Goal: Task Accomplishment & Management: Use online tool/utility

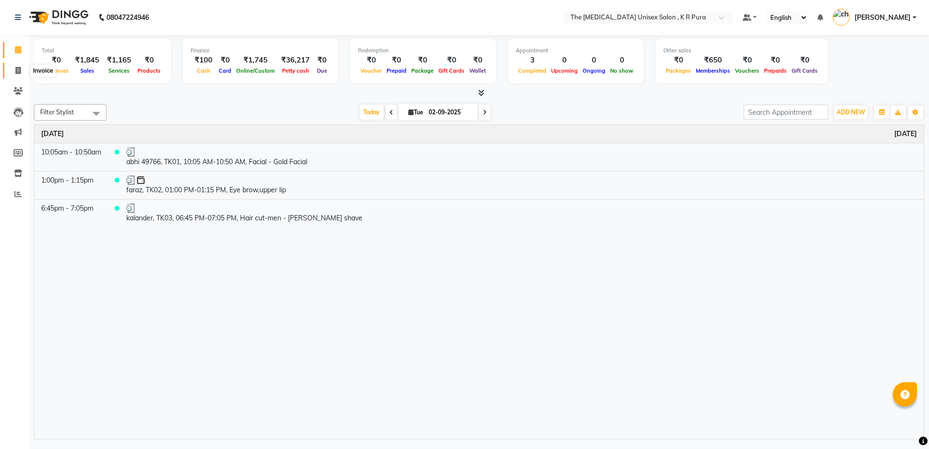
drag, startPoint x: 0, startPoint y: 0, endPoint x: 16, endPoint y: 72, distance: 73.5
click at [16, 72] on icon at bounding box center [17, 70] width 5 height 7
select select "service"
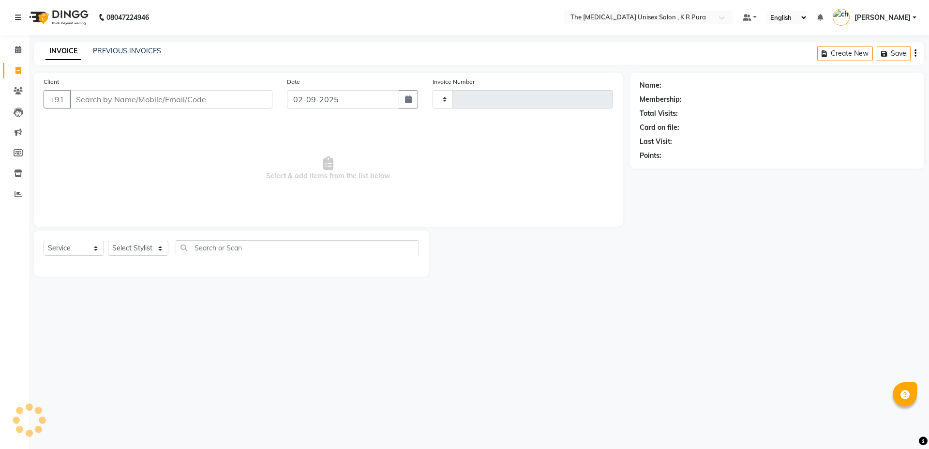
click at [139, 101] on input "Client" at bounding box center [171, 99] width 203 height 18
select select "4050"
type input "2838"
click at [152, 98] on input "Client" at bounding box center [171, 99] width 203 height 18
click at [196, 95] on input "Client" at bounding box center [171, 99] width 203 height 18
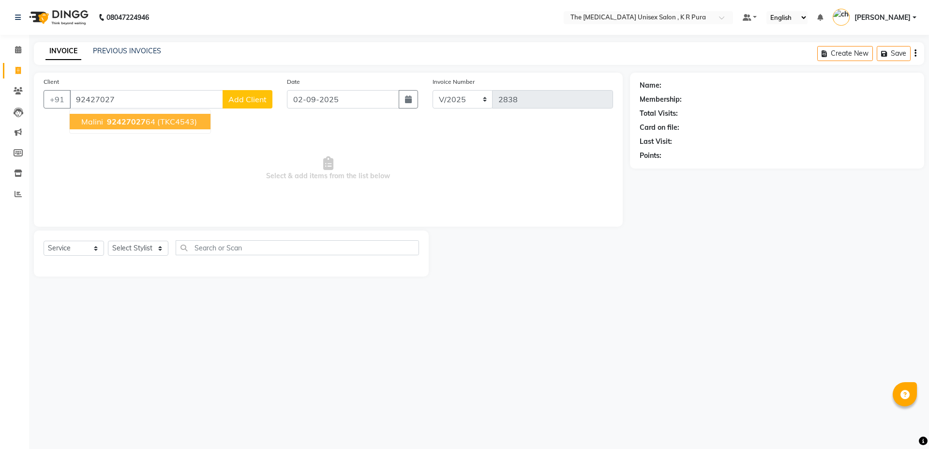
click at [180, 118] on span "(TKC4543)" at bounding box center [177, 122] width 40 height 10
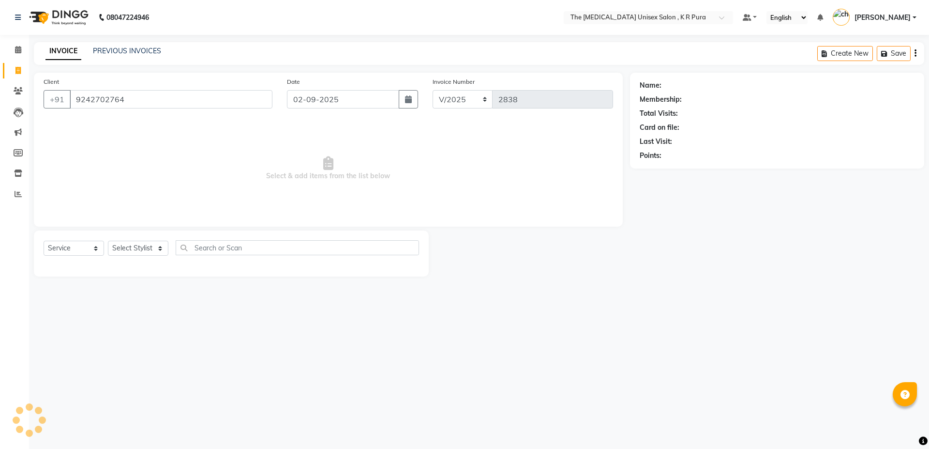
type input "9242702764"
select select "1: Object"
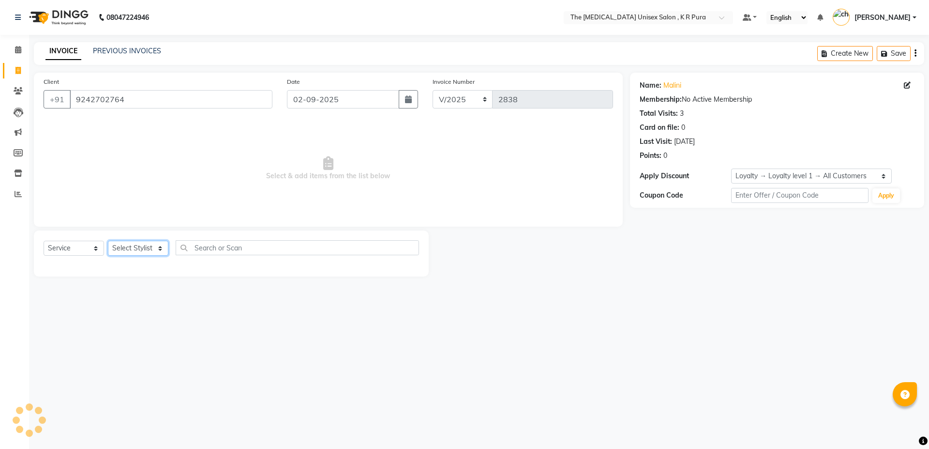
click at [150, 245] on select "Select Stylist armaan [PERSON_NAME] kunti [PERSON_NAME] [PERSON_NAME]" at bounding box center [138, 247] width 60 height 15
select select "86388"
click at [108, 240] on select "Select Stylist armaan [PERSON_NAME] kunti [PERSON_NAME] [PERSON_NAME]" at bounding box center [138, 247] width 60 height 15
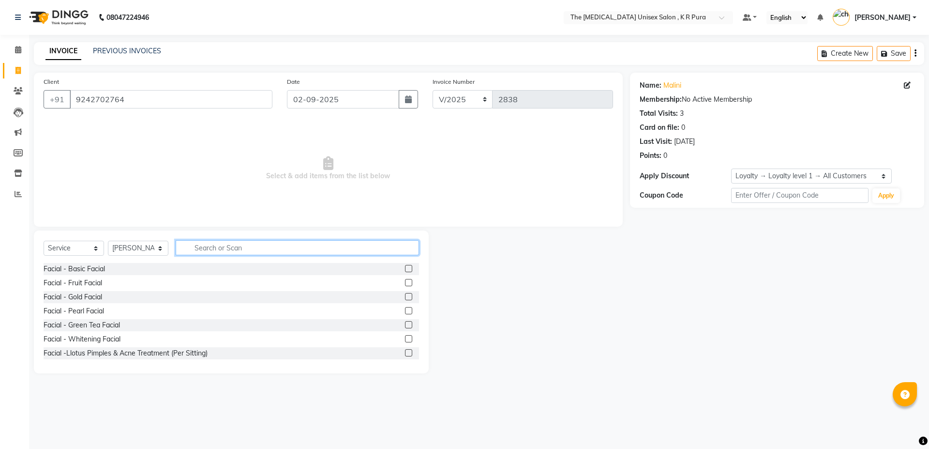
click at [211, 242] on input "text" at bounding box center [297, 247] width 243 height 15
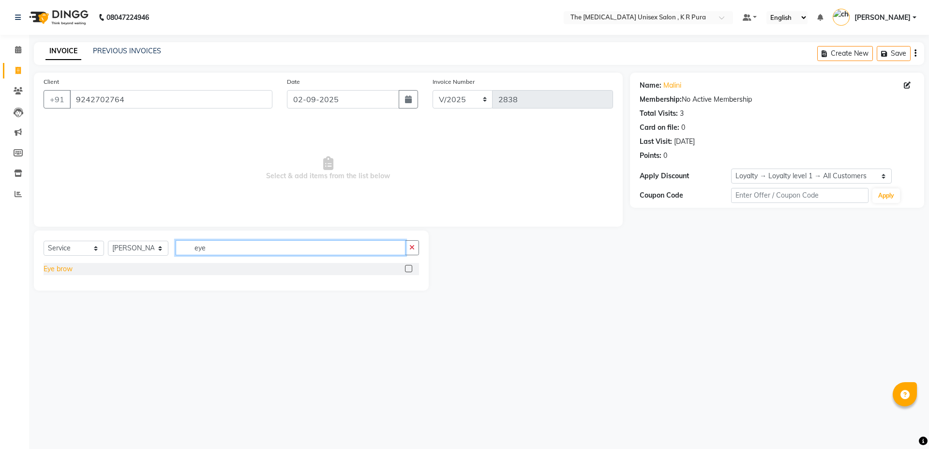
type input "eye"
click at [53, 270] on div "Eye brow" at bounding box center [58, 269] width 29 height 10
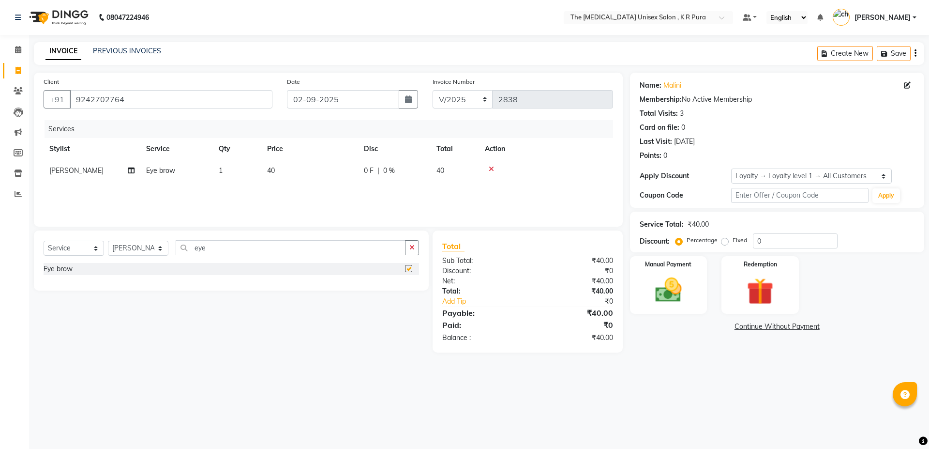
checkbox input "false"
click at [662, 311] on div "Manual Payment" at bounding box center [668, 285] width 80 height 60
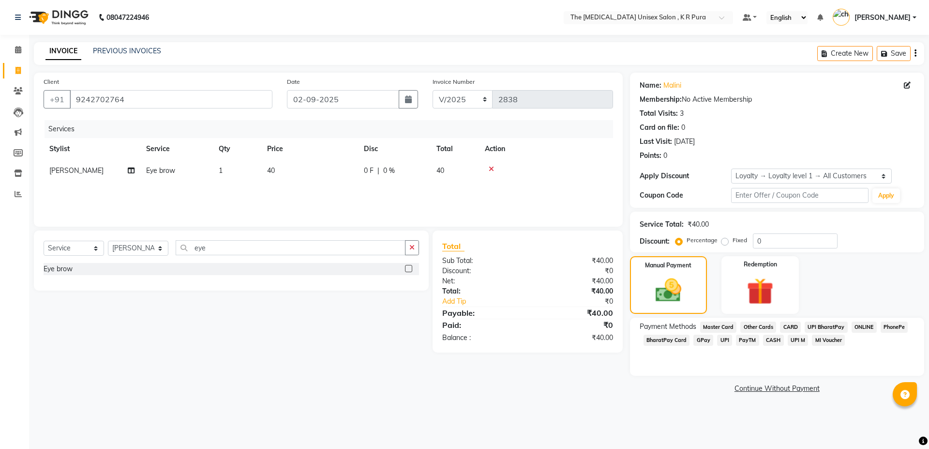
click at [896, 329] on span "PhonePe" at bounding box center [895, 326] width 28 height 11
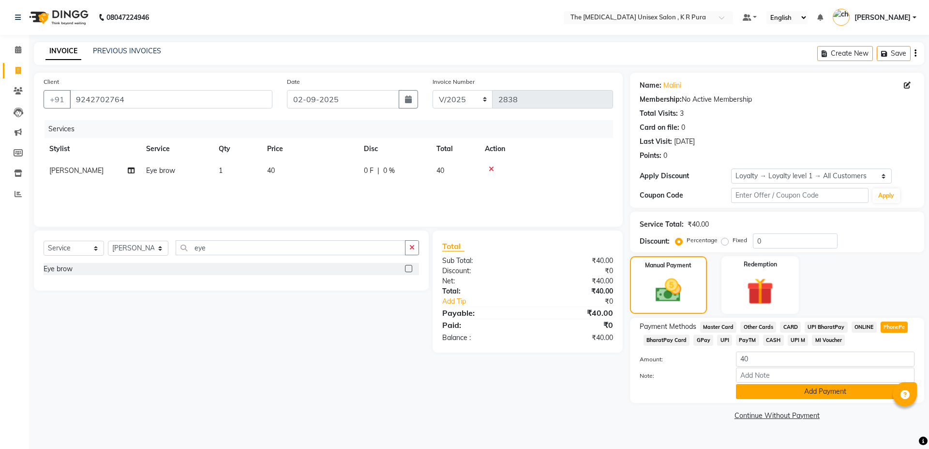
click at [822, 388] on button "Add Payment" at bounding box center [825, 391] width 179 height 15
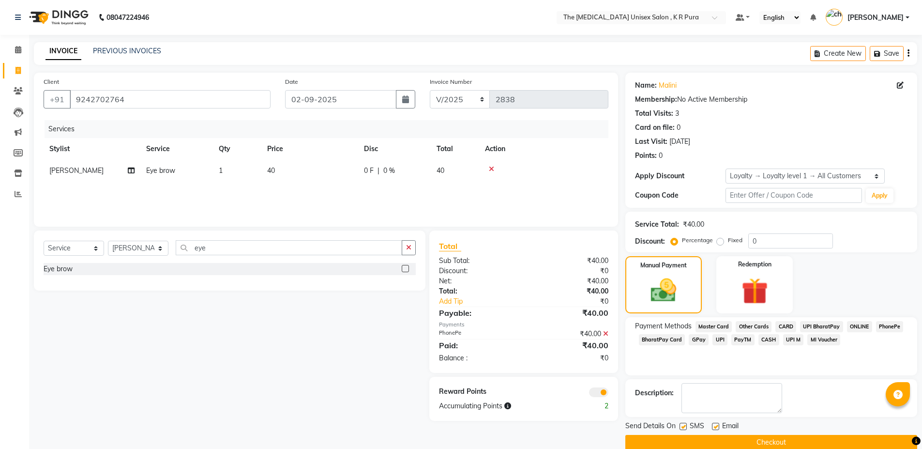
scroll to position [15, 0]
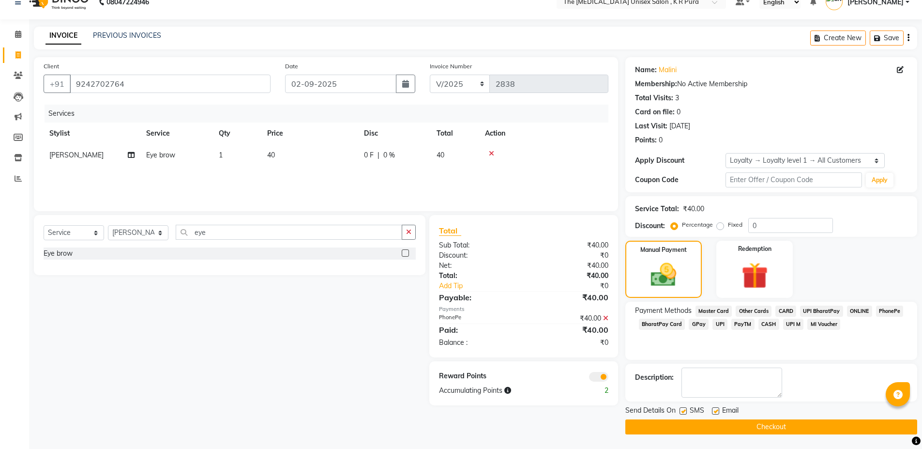
click at [676, 426] on button "Checkout" at bounding box center [771, 426] width 292 height 15
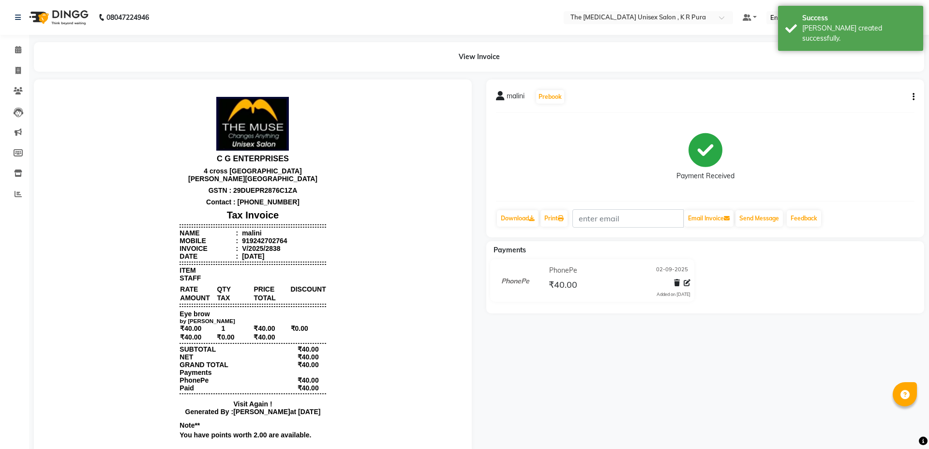
click at [7, 40] on li "Calendar" at bounding box center [14, 50] width 29 height 21
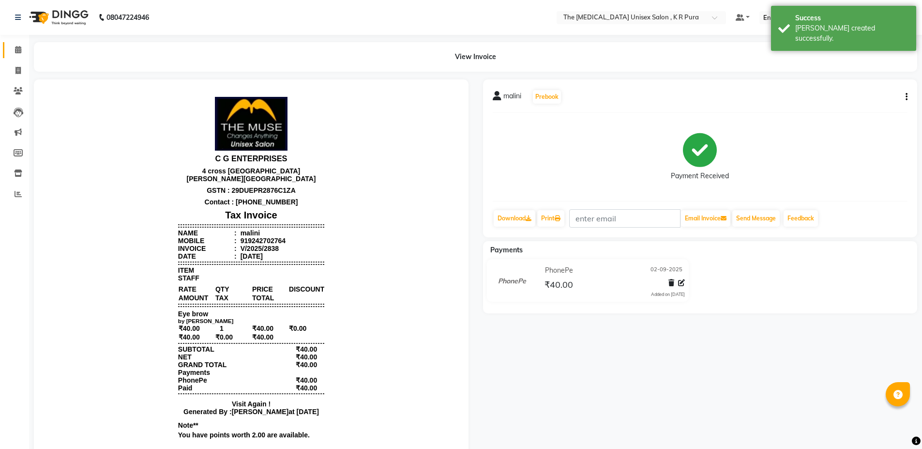
click at [8, 44] on link "Calendar" at bounding box center [14, 50] width 23 height 16
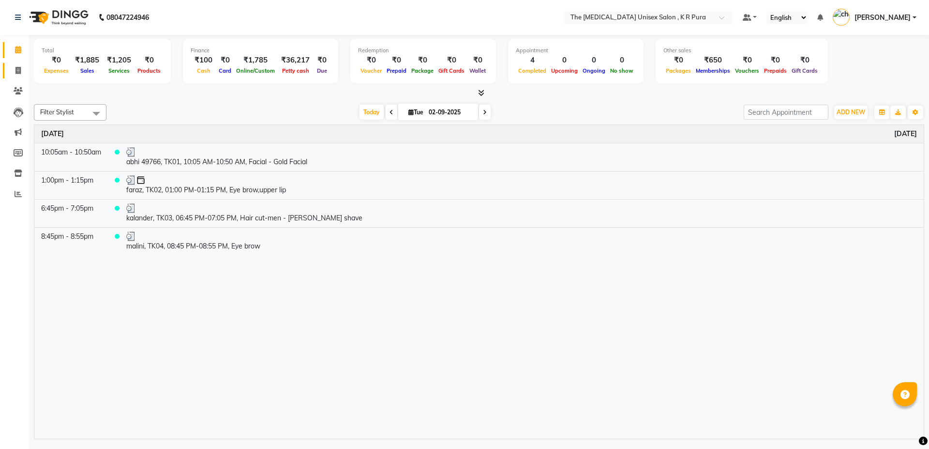
click at [14, 64] on link "Invoice" at bounding box center [14, 71] width 23 height 16
select select "service"
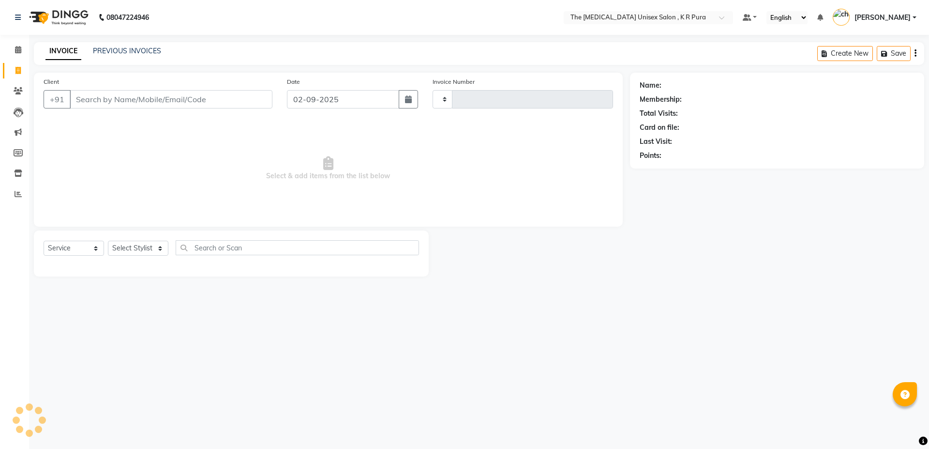
type input "2839"
select select "4050"
click at [135, 252] on select "Select Stylist armaan [PERSON_NAME] kunti [PERSON_NAME] [PERSON_NAME]" at bounding box center [138, 247] width 60 height 15
select select "21213"
click at [108, 240] on select "Select Stylist armaan [PERSON_NAME] kunti [PERSON_NAME] [PERSON_NAME]" at bounding box center [138, 247] width 60 height 15
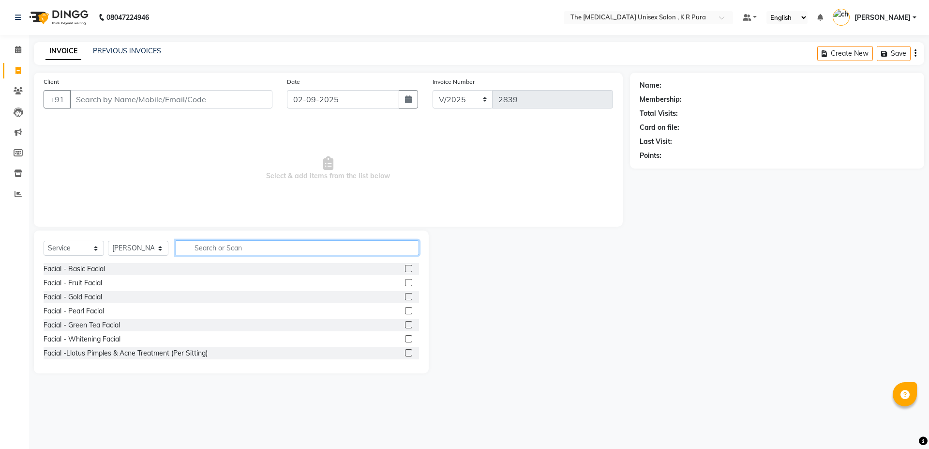
click at [200, 252] on input "text" at bounding box center [297, 247] width 243 height 15
type input "cut"
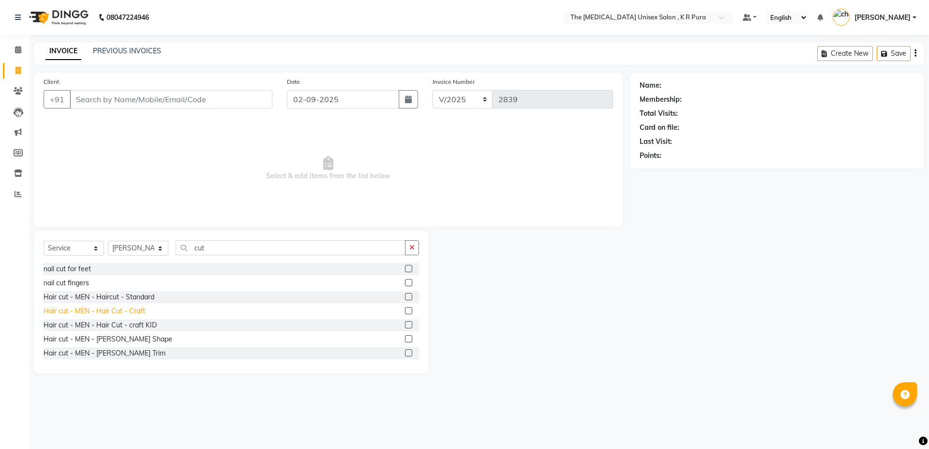
click at [123, 309] on div "Hair cut - MEN - Hair Cut - Craft" at bounding box center [95, 311] width 102 height 10
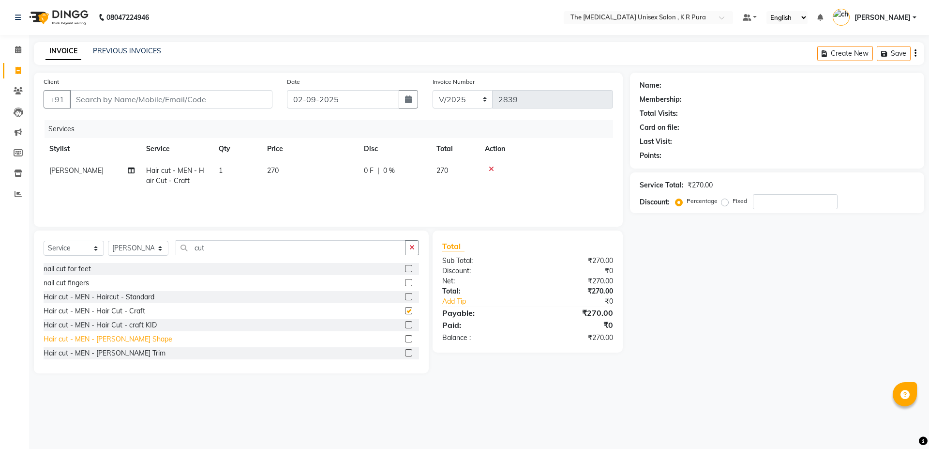
checkbox input "false"
click at [122, 342] on div "Hair cut - MEN - [PERSON_NAME] Shape" at bounding box center [108, 339] width 129 height 10
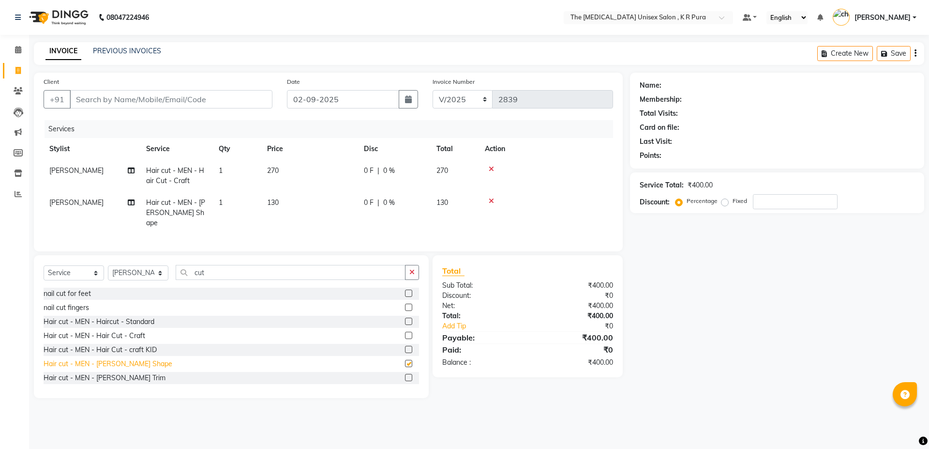
checkbox input "false"
drag, startPoint x: 120, startPoint y: 105, endPoint x: 111, endPoint y: 116, distance: 14.2
click at [120, 105] on input "Client" at bounding box center [171, 99] width 203 height 18
type input "9"
type input "0"
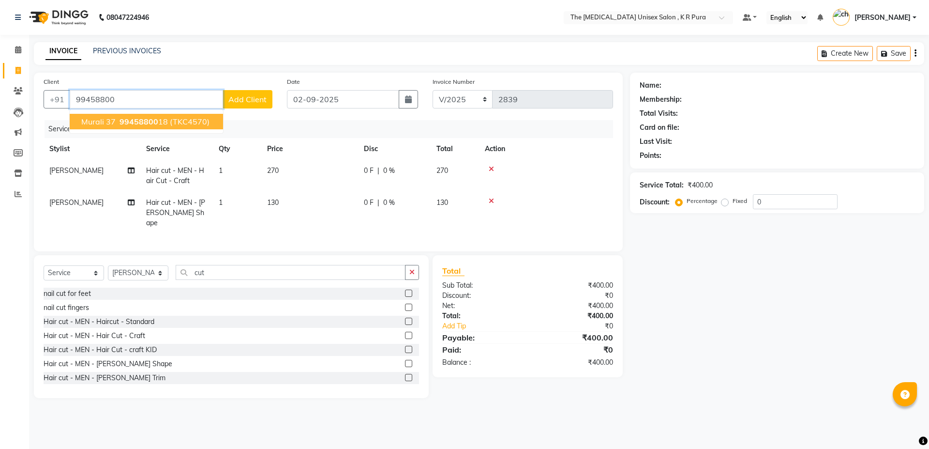
click at [112, 126] on span "murali 37" at bounding box center [98, 122] width 34 height 10
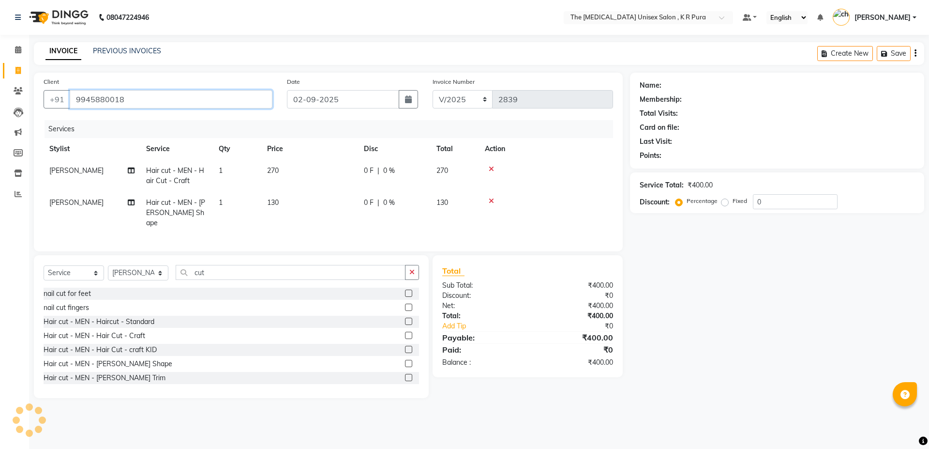
type input "9945880018"
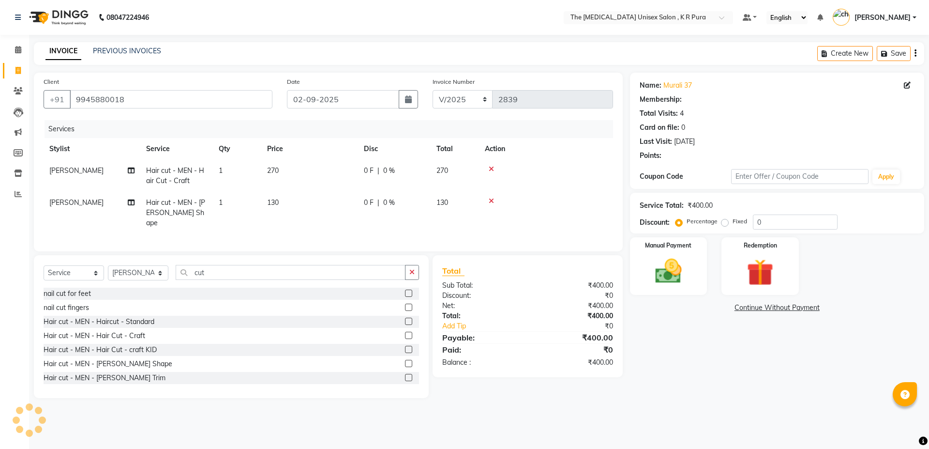
select select "2: Object"
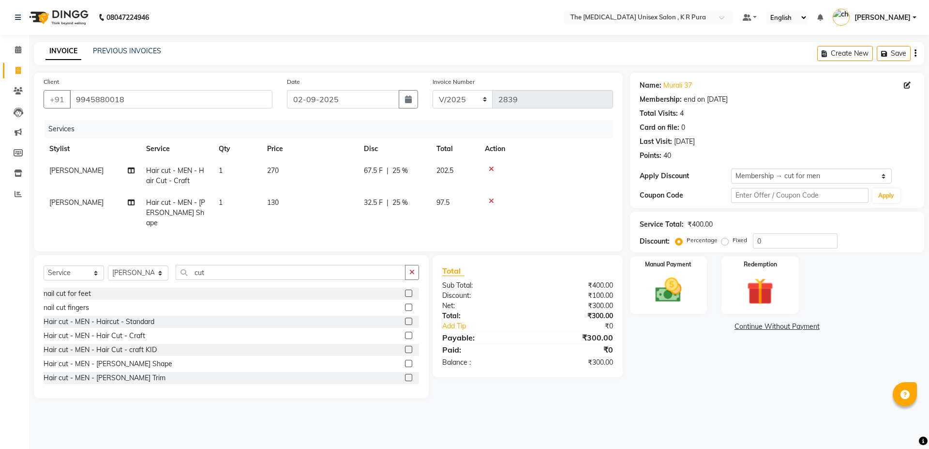
click at [70, 169] on span "[PERSON_NAME]" at bounding box center [76, 170] width 54 height 9
select select "21213"
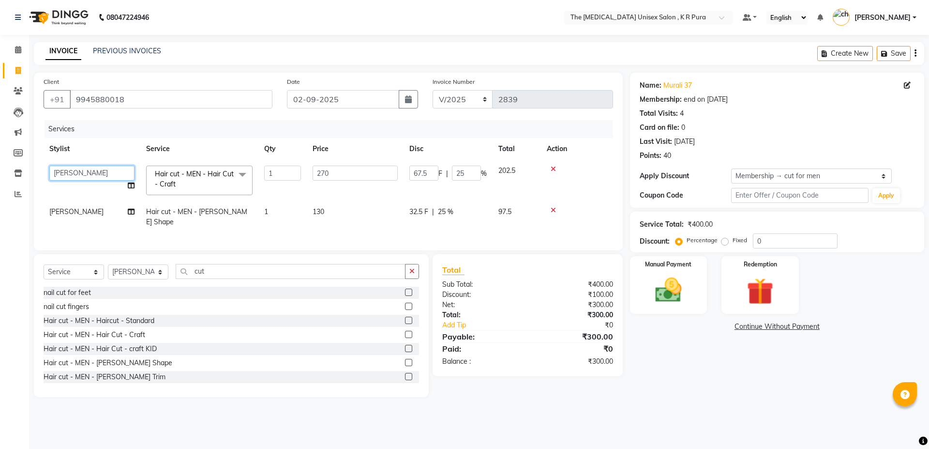
click at [70, 169] on select "armaan [PERSON_NAME] kunti [PERSON_NAME] [PERSON_NAME]" at bounding box center [91, 172] width 85 height 15
click at [78, 209] on td "[PERSON_NAME]" at bounding box center [92, 217] width 97 height 32
select select "21213"
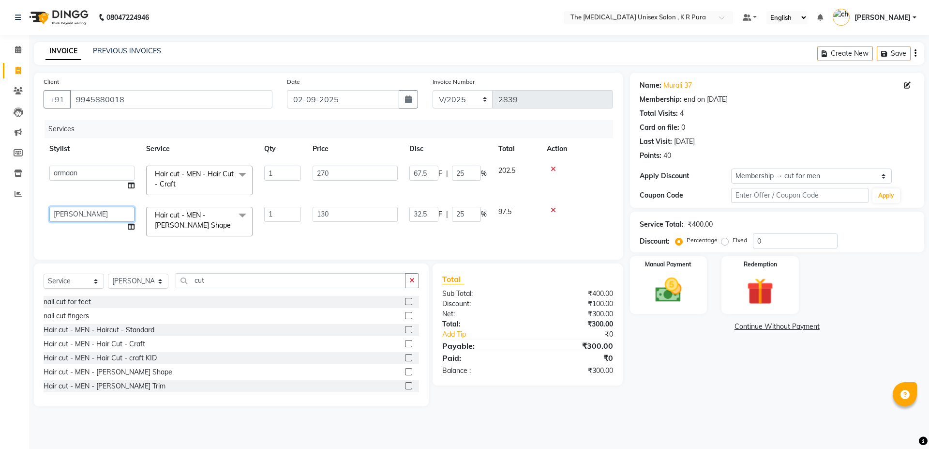
click at [78, 209] on select "armaan [PERSON_NAME] kunti [PERSON_NAME] [PERSON_NAME]" at bounding box center [91, 214] width 85 height 15
click at [698, 290] on div "Manual Payment" at bounding box center [668, 285] width 80 height 60
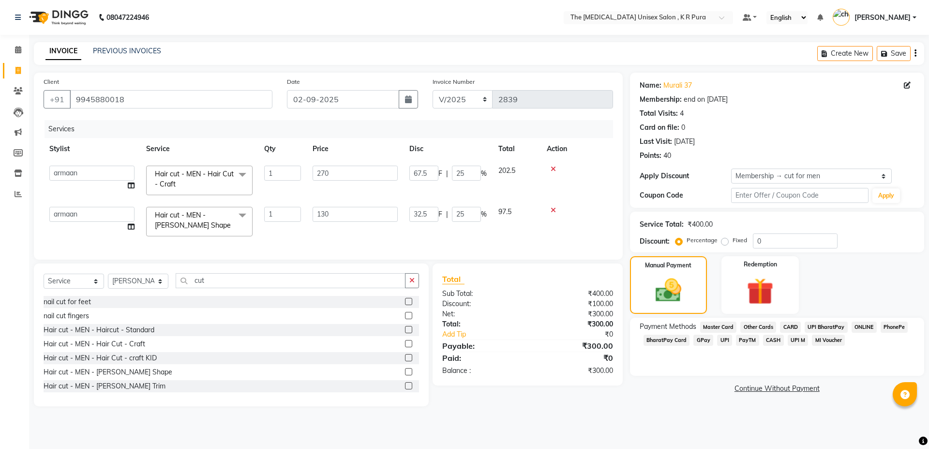
click at [887, 329] on span "PhonePe" at bounding box center [895, 326] width 28 height 11
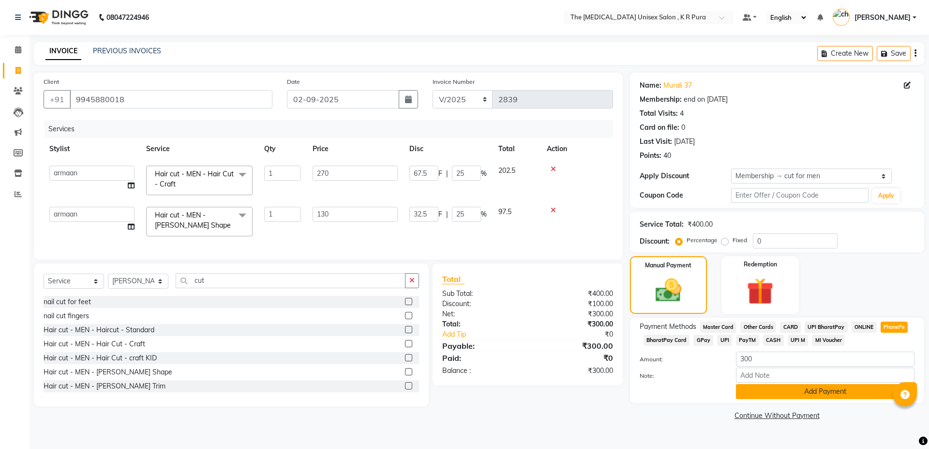
click at [777, 397] on button "Add Payment" at bounding box center [825, 391] width 179 height 15
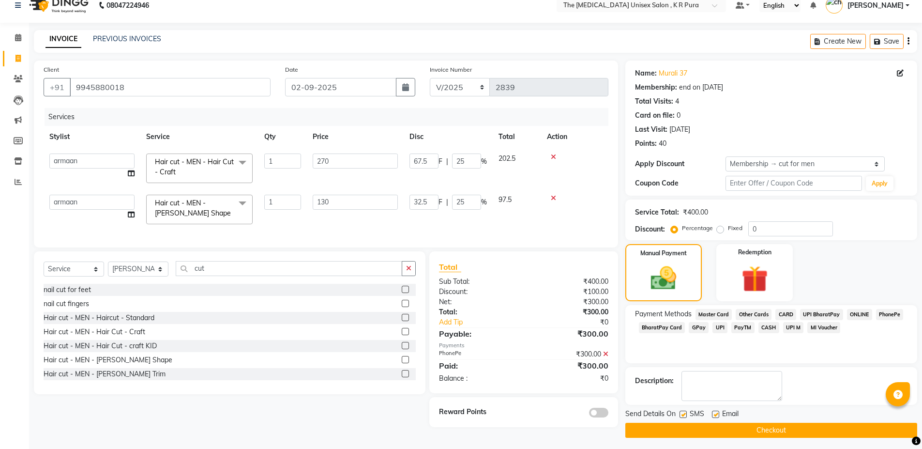
scroll to position [15, 0]
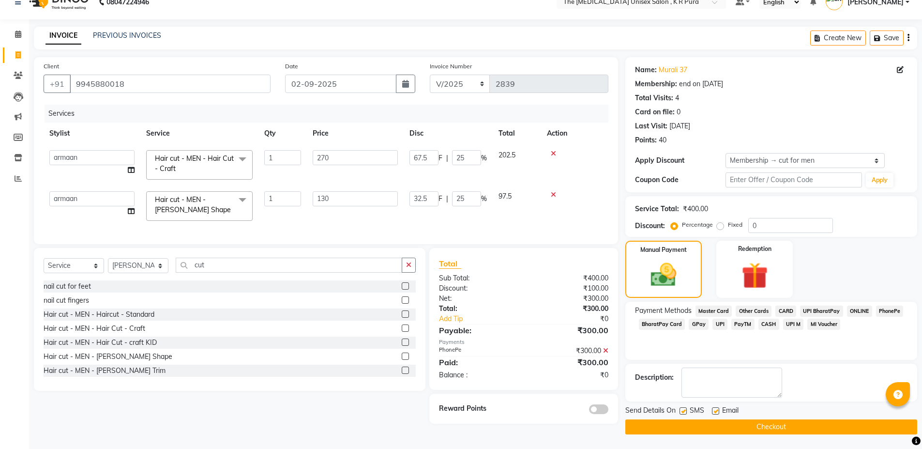
click at [721, 423] on button "Checkout" at bounding box center [771, 426] width 292 height 15
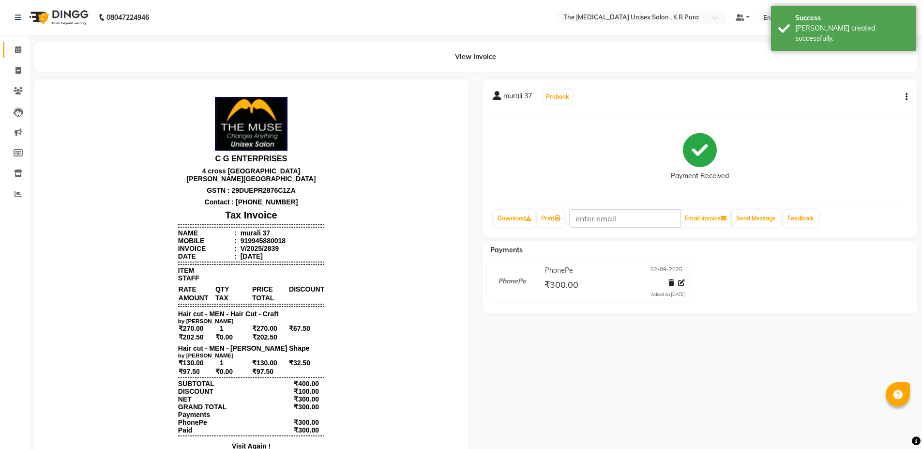
click at [16, 42] on link "Calendar" at bounding box center [14, 50] width 23 height 16
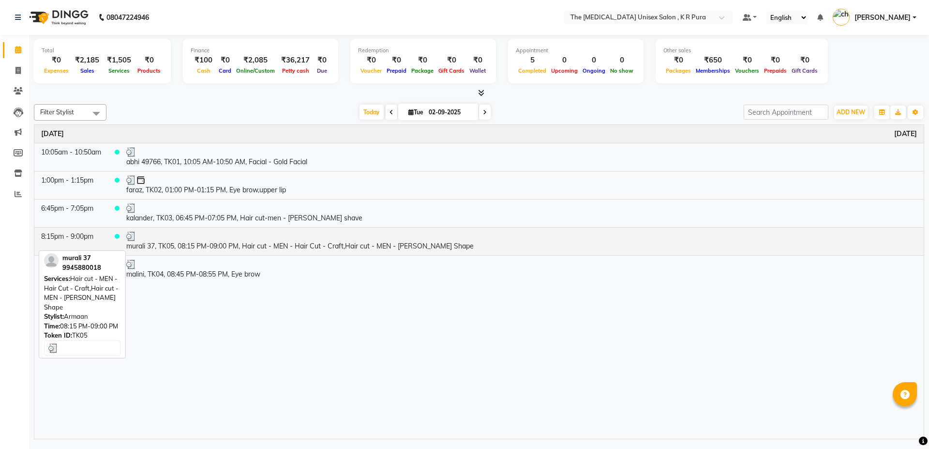
drag, startPoint x: 262, startPoint y: 253, endPoint x: 257, endPoint y: 253, distance: 5.3
click at [257, 253] on td "murali 37, TK05, 08:15 PM-09:00 PM, Hair cut - MEN - Hair Cut - Craft,Hair cut …" at bounding box center [522, 241] width 804 height 28
select select "3"
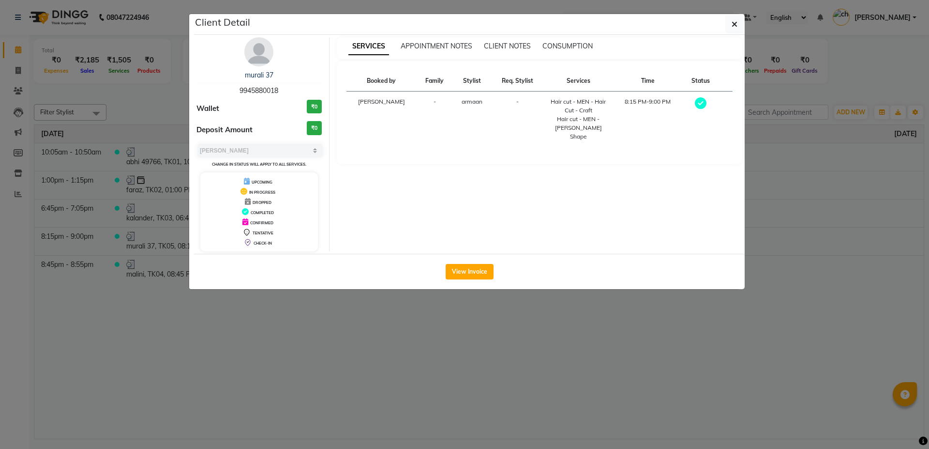
click at [268, 335] on ngb-modal-window "Client Detail murali 37 9945880018 Wallet ₹0 Deposit Amount ₹0 Select MARK DONE…" at bounding box center [464, 224] width 929 height 449
